Goal: Task Accomplishment & Management: Use online tool/utility

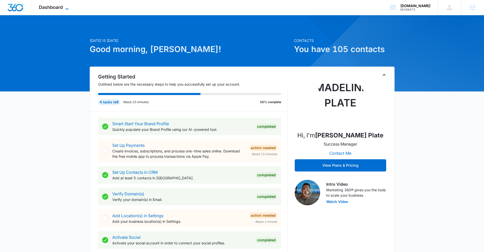
click at [48, 6] on span "Dashboard" at bounding box center [51, 7] width 24 height 5
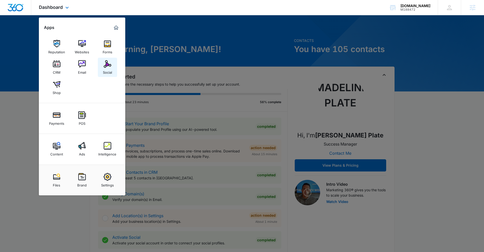
click at [105, 65] on img at bounding box center [108, 64] width 8 height 8
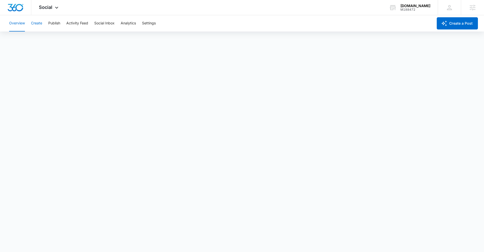
click at [39, 23] on button "Create" at bounding box center [36, 23] width 11 height 16
click at [58, 23] on button "Publish" at bounding box center [54, 23] width 12 height 16
click at [149, 25] on button "Settings" at bounding box center [149, 23] width 14 height 16
click at [39, 24] on button "Create" at bounding box center [36, 23] width 11 height 16
click at [58, 25] on button "Publish" at bounding box center [54, 23] width 12 height 16
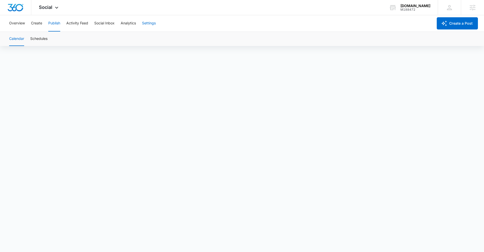
click at [148, 24] on button "Settings" at bounding box center [149, 23] width 14 height 16
click at [58, 24] on button "Publish" at bounding box center [54, 23] width 12 height 16
click at [36, 26] on button "Create" at bounding box center [36, 23] width 11 height 16
click at [48, 40] on button "Approvals" at bounding box center [49, 39] width 17 height 14
